Goal: Information Seeking & Learning: Check status

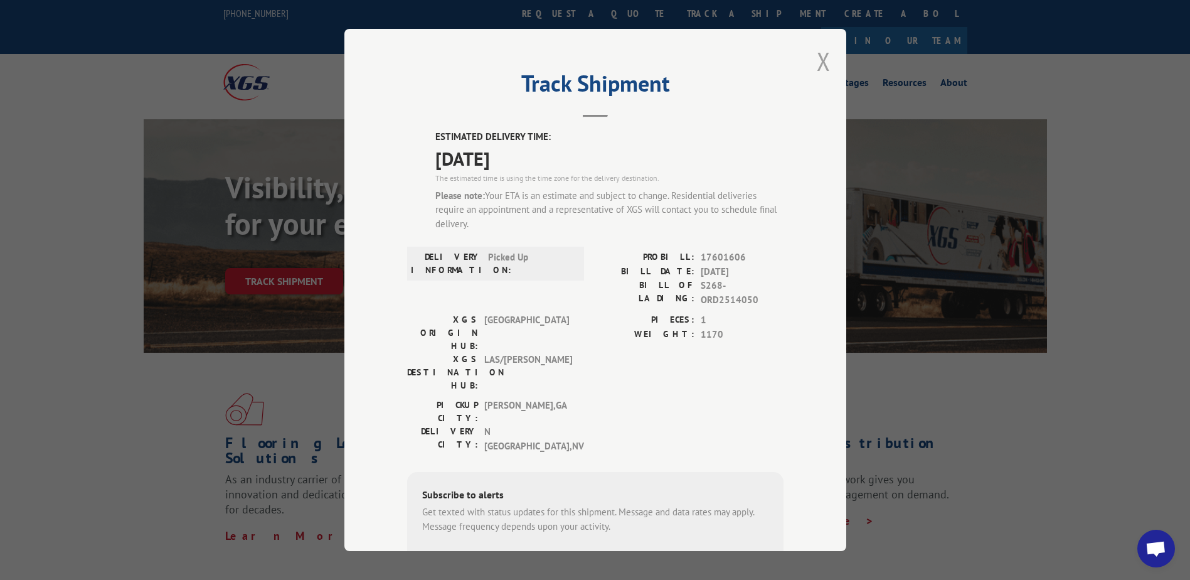
click at [827, 54] on div "Track Shipment ESTIMATED DELIVERY TIME: [DATE] The estimated time is using the …" at bounding box center [595, 290] width 502 height 522
click at [824, 54] on button "Close modal" at bounding box center [824, 61] width 14 height 33
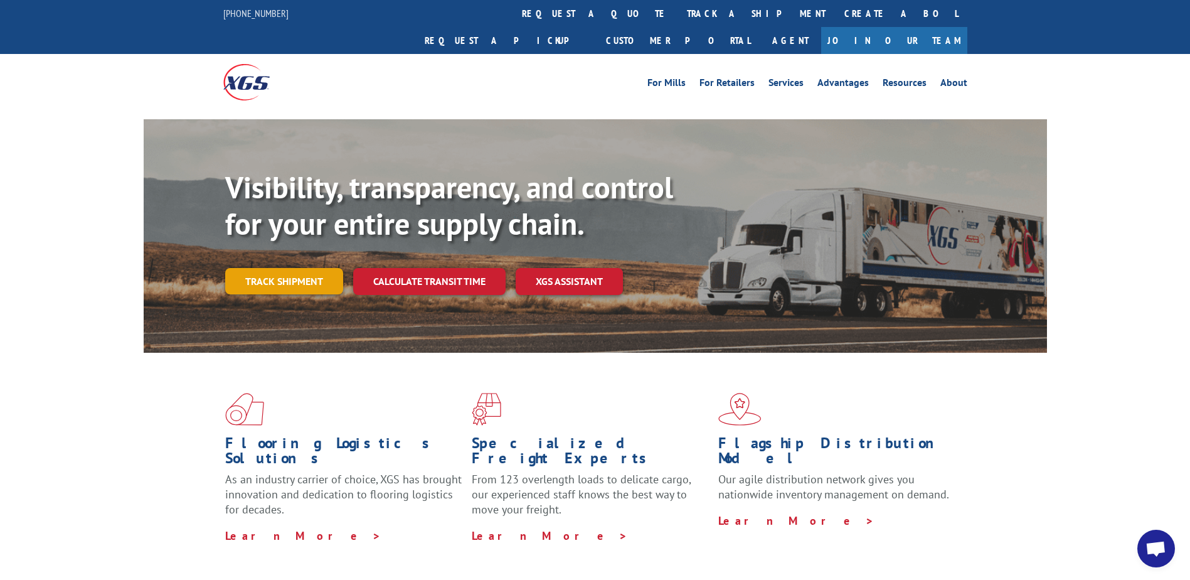
click at [318, 268] on link "Track shipment" at bounding box center [284, 281] width 118 height 26
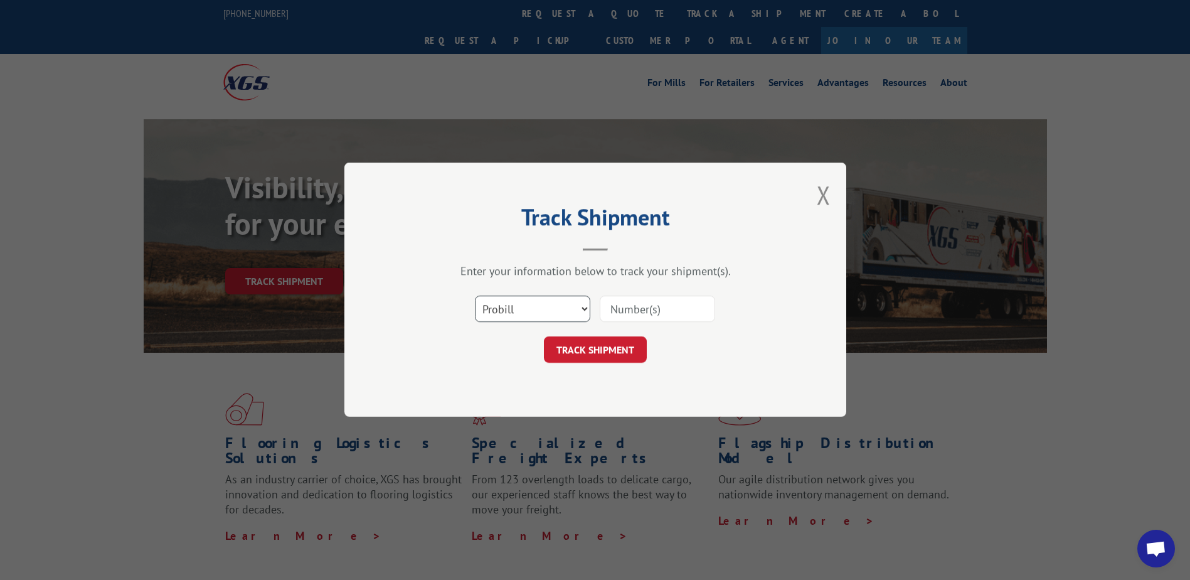
click at [506, 322] on div "Select category... Probill BOL PO" at bounding box center [533, 309] width 114 height 29
click at [475, 296] on select "Select category... Probill BOL PO" at bounding box center [532, 309] width 115 height 26
drag, startPoint x: 531, startPoint y: 312, endPoint x: 529, endPoint y: 324, distance: 11.6
click at [529, 324] on div "Select category... Probill BOL PO" at bounding box center [595, 309] width 376 height 41
select select "bol"
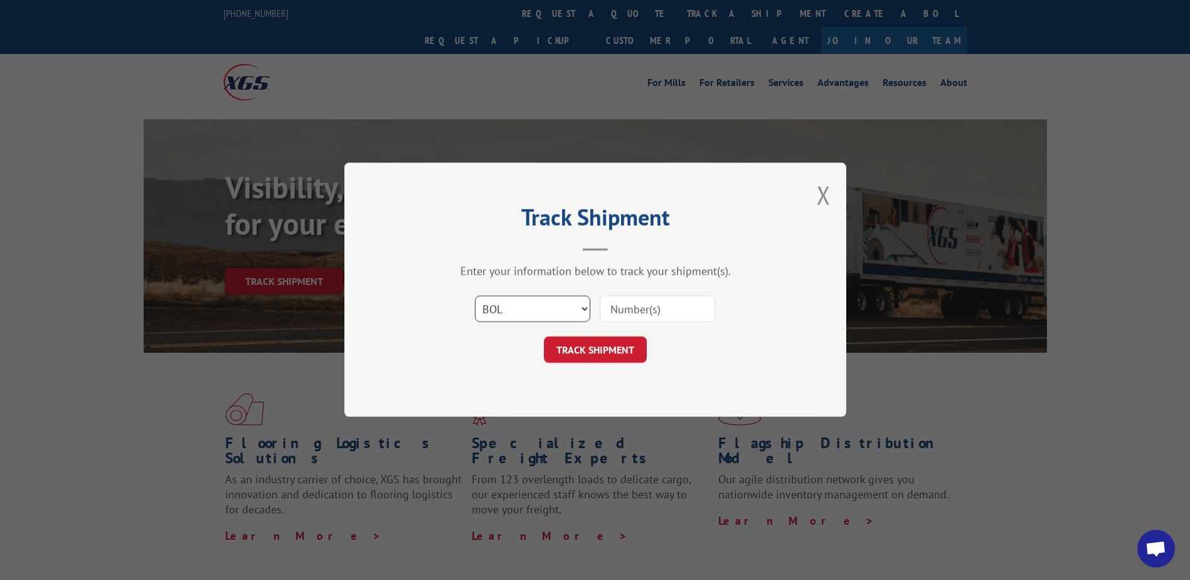
click at [475, 296] on select "Select category... Probill BOL PO" at bounding box center [532, 309] width 115 height 26
click at [624, 304] on input at bounding box center [657, 309] width 115 height 26
paste input "S268-ORD2513539"
type input "S268-ORD2513539"
click at [613, 349] on button "TRACK SHIPMENT" at bounding box center [595, 350] width 103 height 26
